Goal: Find specific page/section

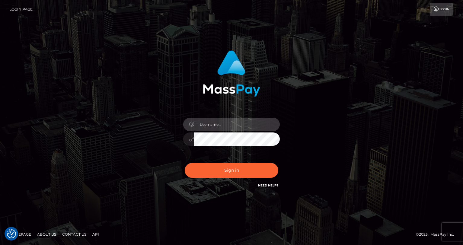
click at [228, 126] on input "text" at bounding box center [237, 125] width 86 height 14
type input "oli.fanvue"
click at [248, 124] on input "text" at bounding box center [237, 125] width 86 height 14
type input "oli.fanvue"
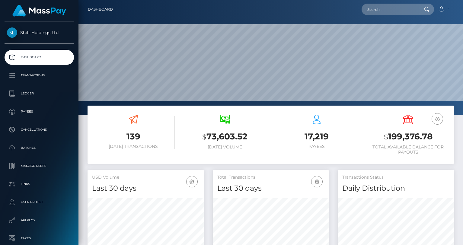
scroll to position [107, 116]
click at [380, 8] on input "text" at bounding box center [390, 9] width 57 height 11
paste input "[EMAIL_ADDRESS][DOMAIN_NAME]"
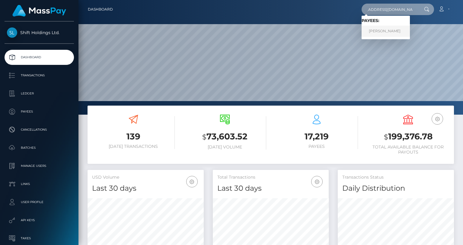
type input "[EMAIL_ADDRESS][DOMAIN_NAME]"
click at [385, 31] on link "JORDYN CHRISTINE PLYMIRE" at bounding box center [386, 31] width 48 height 11
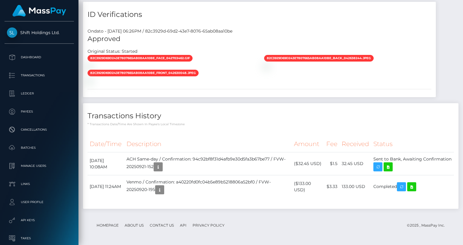
scroll to position [470, 0]
